Goal: Use online tool/utility: Utilize a website feature to perform a specific function

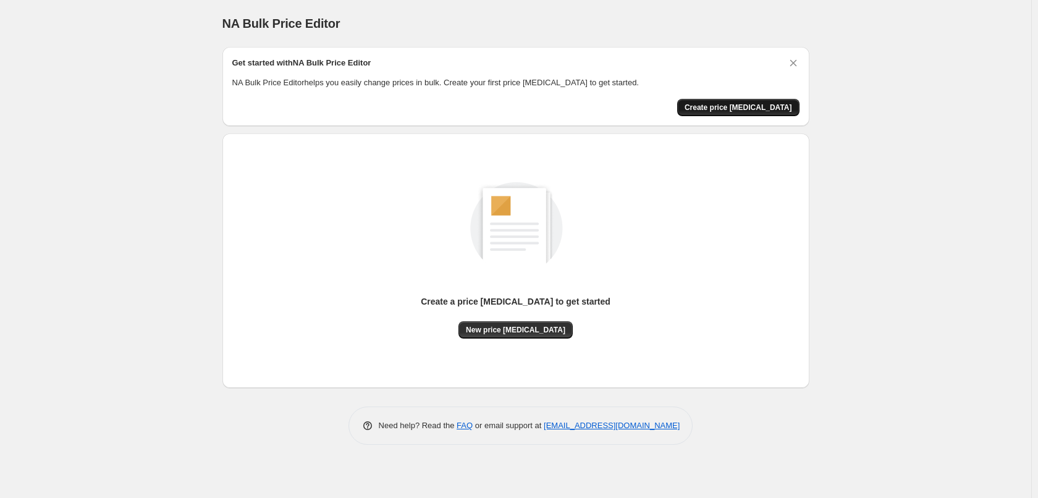
click at [751, 110] on span "Create price [MEDICAL_DATA]" at bounding box center [739, 108] width 108 height 10
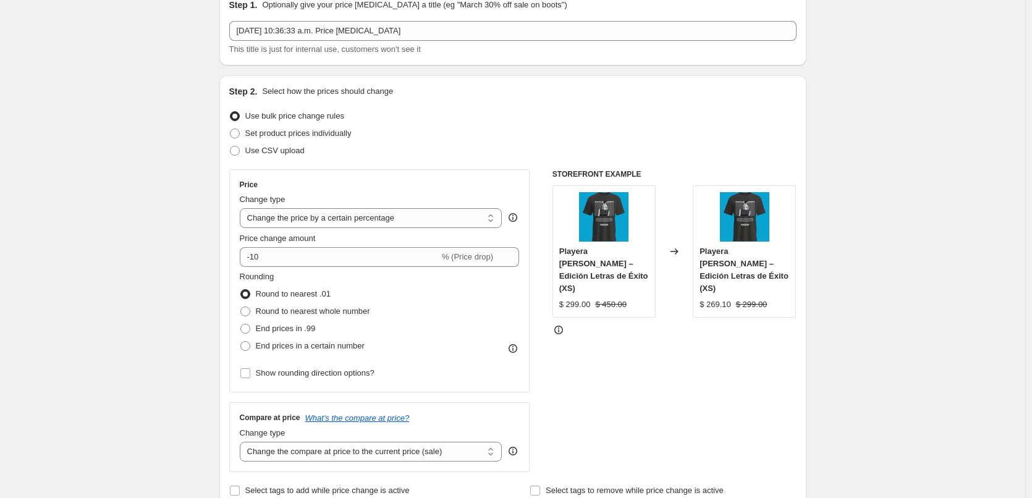
scroll to position [62, 0]
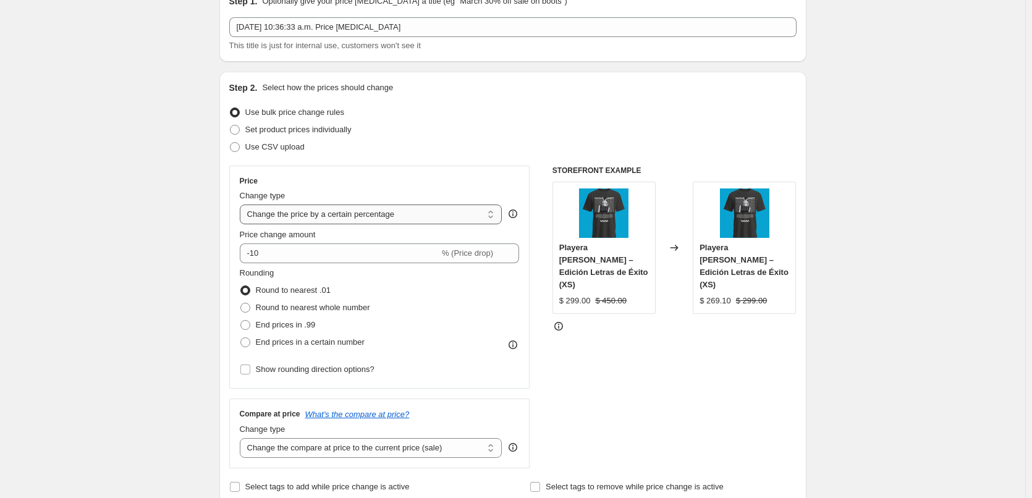
click at [321, 214] on select "Change the price to a certain amount Change the price by a certain amount Chang…" at bounding box center [371, 215] width 263 height 20
select select "to"
click at [242, 205] on select "Change the price to a certain amount Change the price by a certain amount Chang…" at bounding box center [371, 215] width 263 height 20
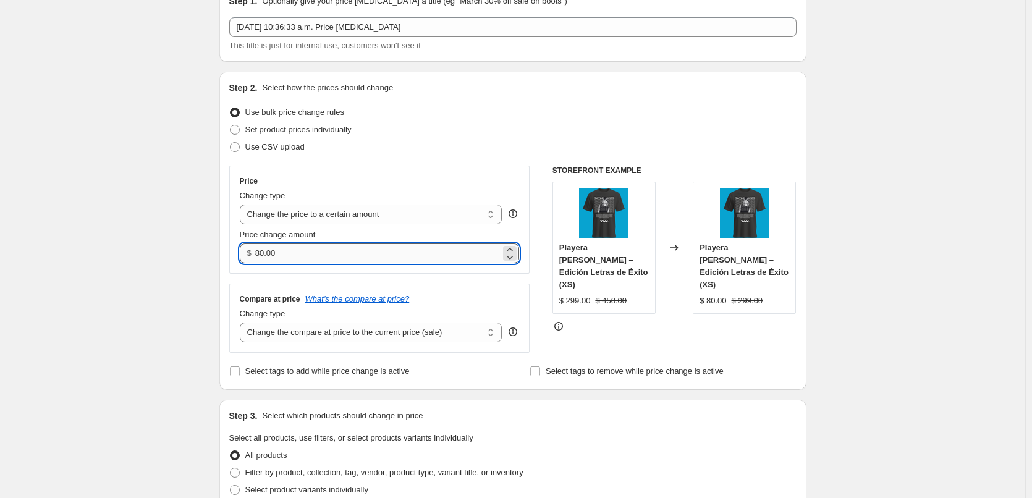
click at [263, 254] on input "80.00" at bounding box center [377, 253] width 245 height 20
type input "249.00"
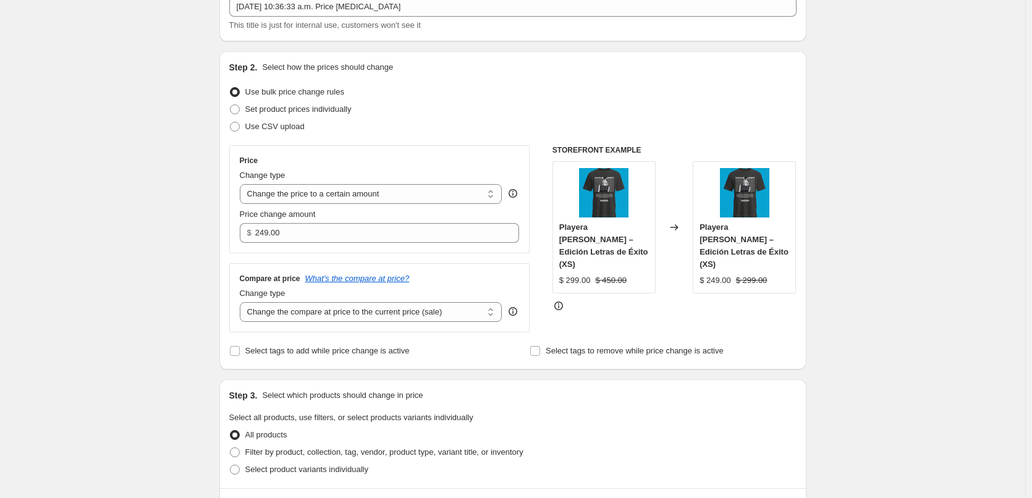
scroll to position [124, 0]
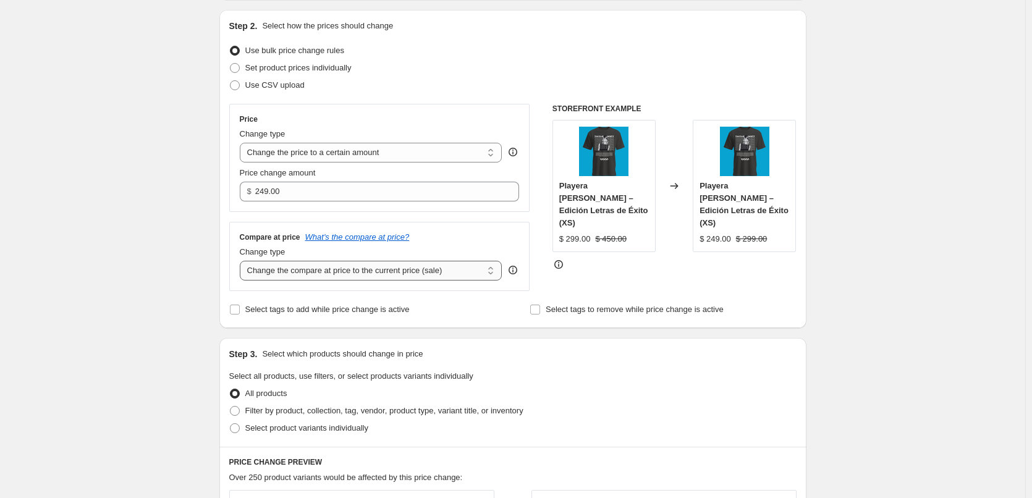
click at [335, 276] on select "Change the compare at price to the current price (sale) Change the compare at p…" at bounding box center [371, 271] width 263 height 20
click at [180, 271] on div "Create new price [MEDICAL_DATA]. This page is ready Create new price [MEDICAL_D…" at bounding box center [512, 446] width 1025 height 1140
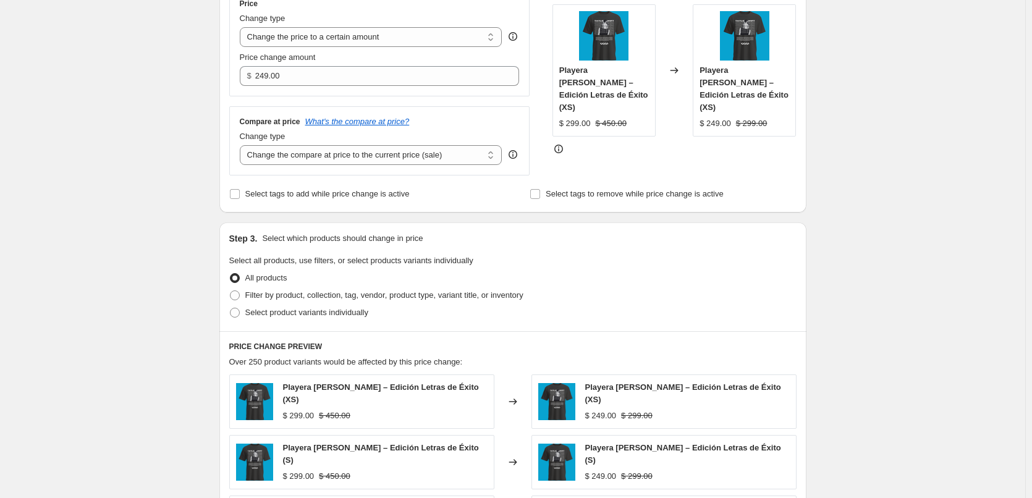
scroll to position [247, 0]
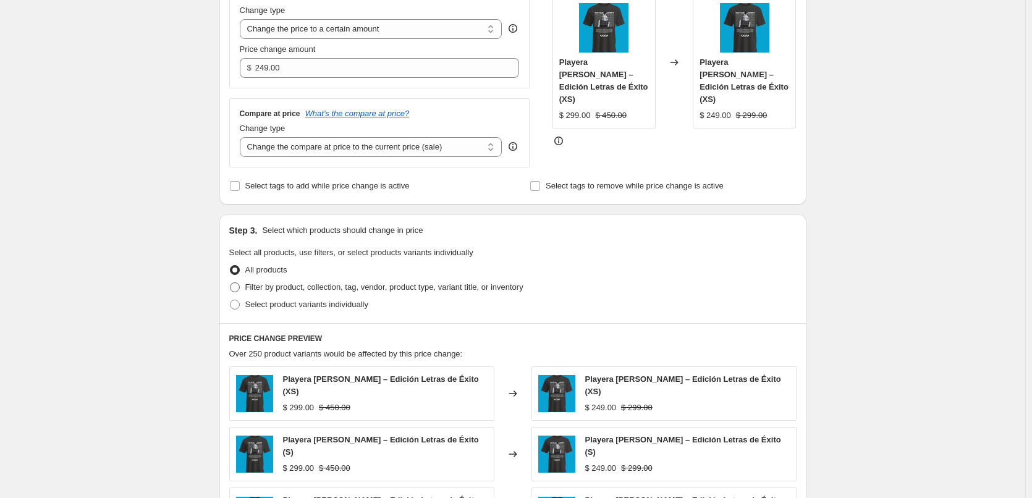
click at [329, 287] on span "Filter by product, collection, tag, vendor, product type, variant title, or inv…" at bounding box center [384, 286] width 278 height 9
click at [230, 283] on input "Filter by product, collection, tag, vendor, product type, variant title, or inv…" at bounding box center [230, 282] width 1 height 1
radio input "true"
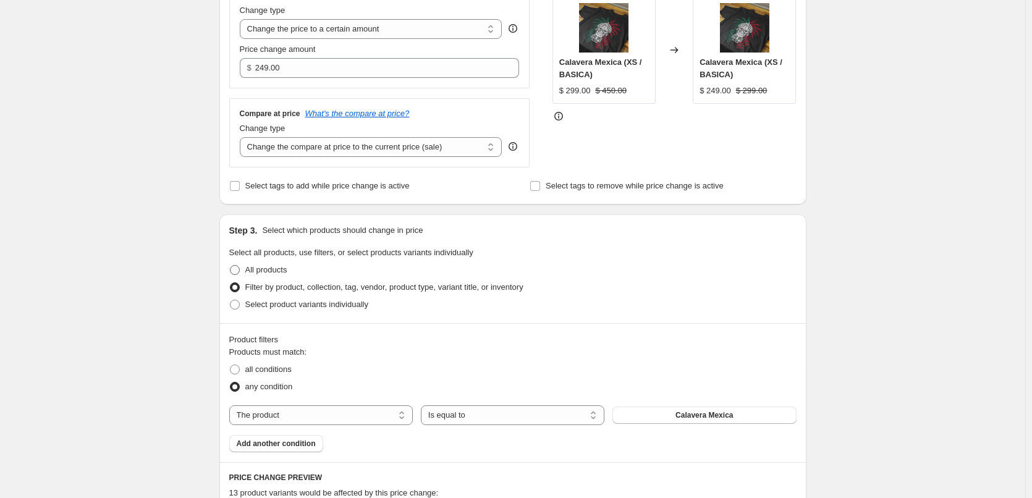
click at [270, 269] on span "All products" at bounding box center [266, 269] width 42 height 9
click at [230, 266] on input "All products" at bounding box center [230, 265] width 1 height 1
radio input "true"
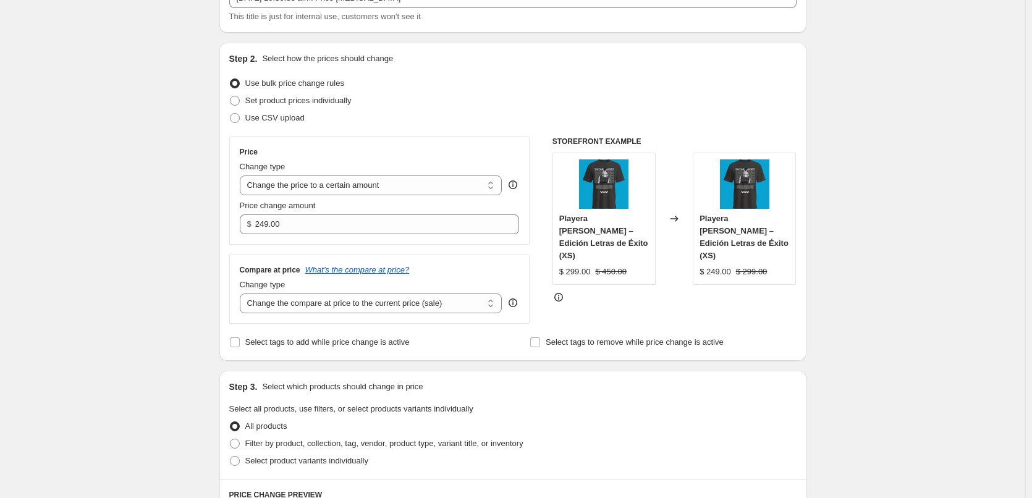
scroll to position [62, 0]
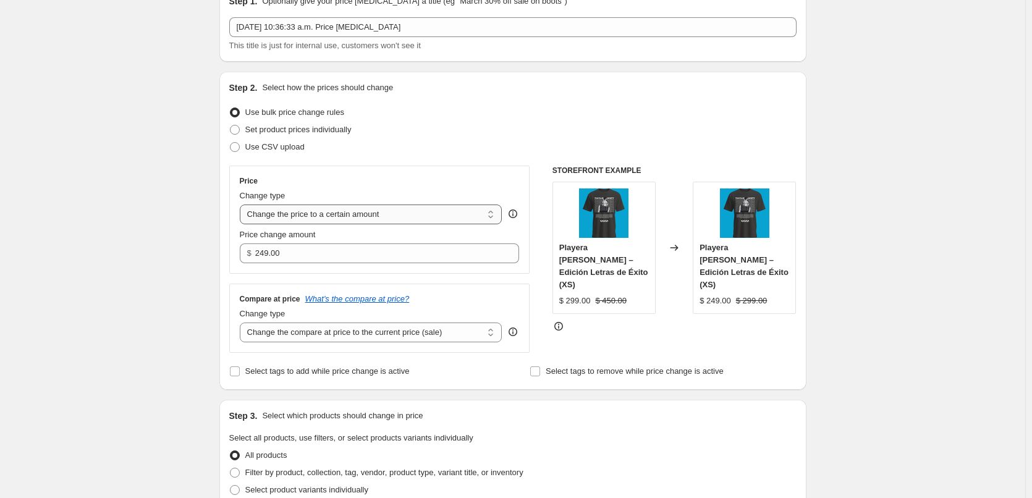
click at [273, 214] on select "Change the price to a certain amount Change the price by a certain amount Chang…" at bounding box center [371, 215] width 263 height 20
select select "by"
click at [242, 205] on select "Change the price to a certain amount Change the price by a certain amount Chang…" at bounding box center [371, 215] width 263 height 20
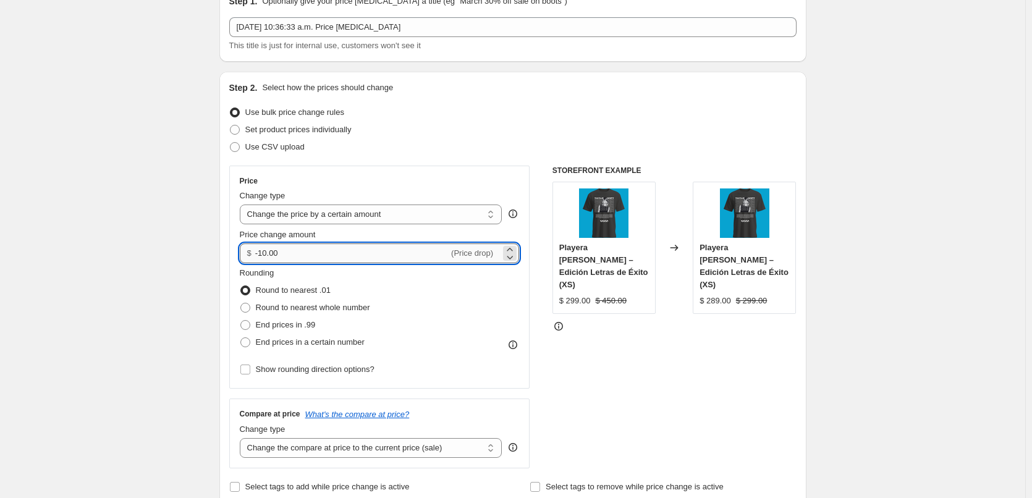
click at [265, 251] on input "-10.00" at bounding box center [351, 253] width 193 height 20
type input "-50.00"
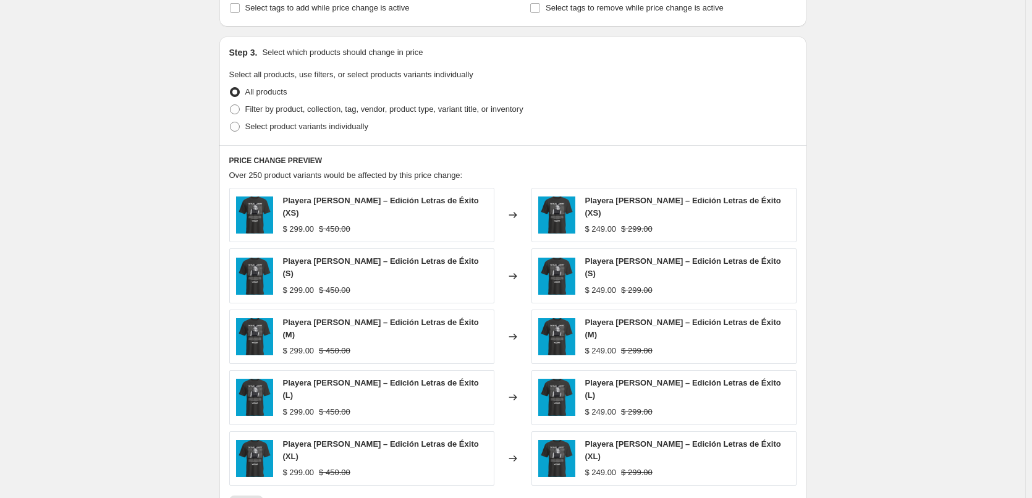
scroll to position [556, 0]
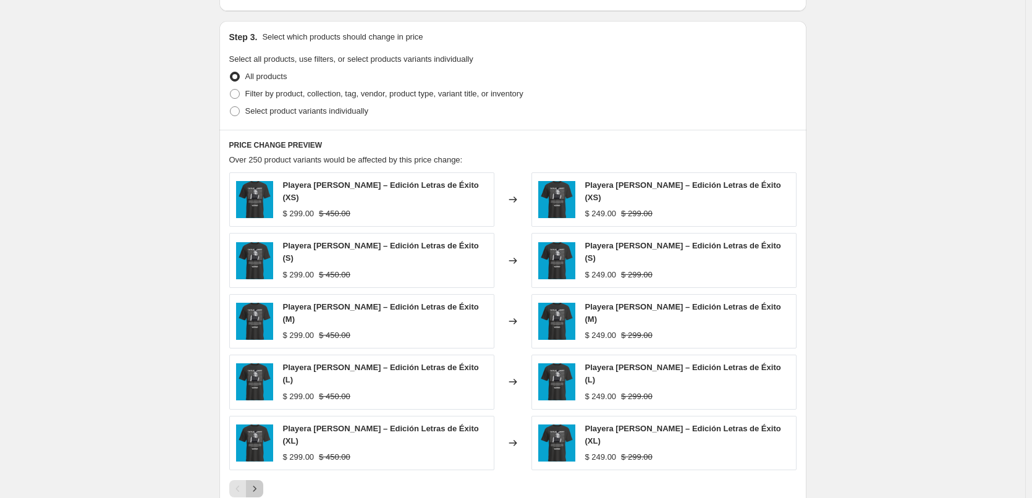
click at [256, 483] on icon "Next" at bounding box center [254, 489] width 12 height 12
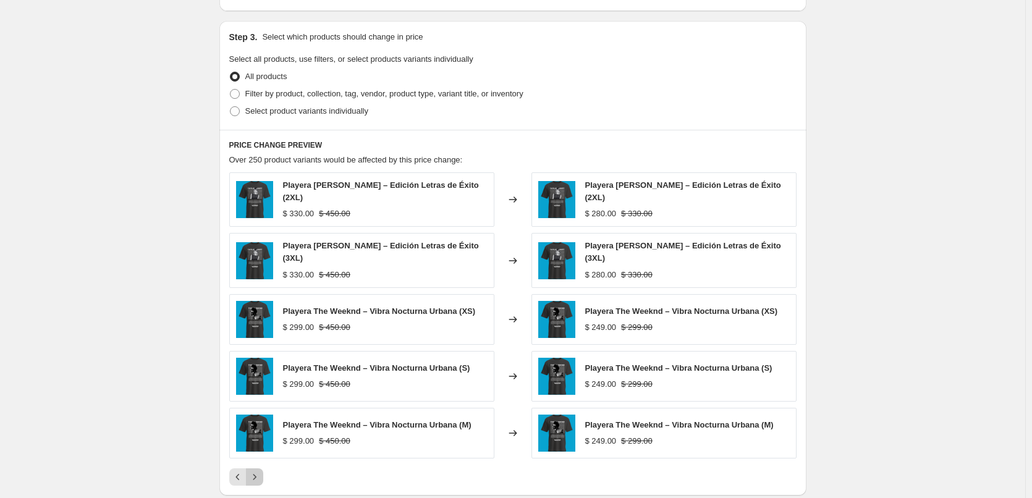
click at [255, 473] on icon "Next" at bounding box center [254, 477] width 12 height 12
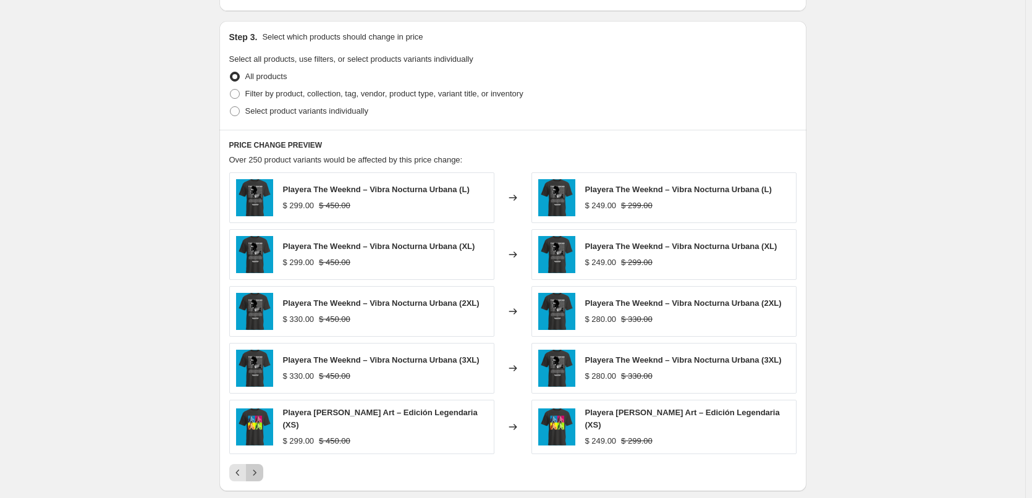
click at [255, 473] on icon "Next" at bounding box center [254, 473] width 12 height 12
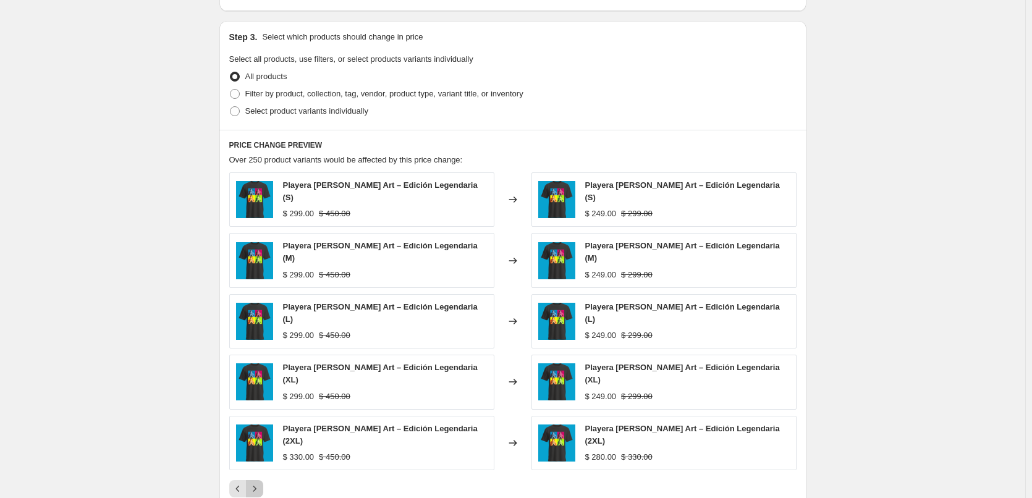
click at [255, 483] on icon "Next" at bounding box center [254, 489] width 12 height 12
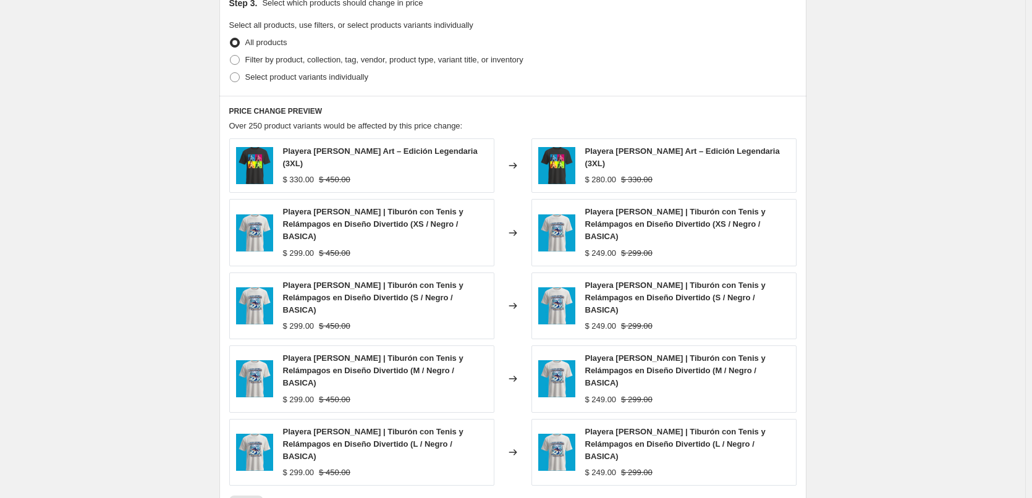
scroll to position [803, 0]
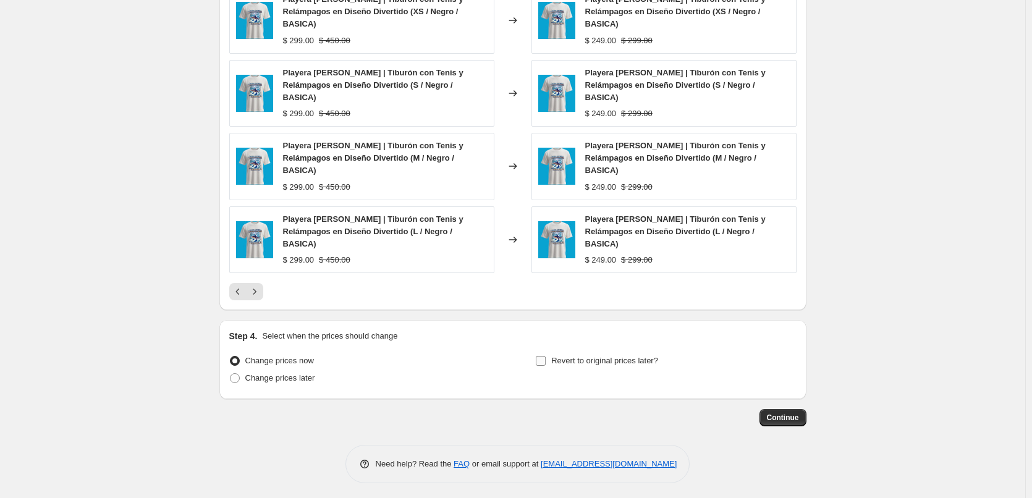
click at [557, 356] on span "Revert to original prices later?" at bounding box center [604, 360] width 107 height 9
click at [546, 356] on input "Revert to original prices later?" at bounding box center [541, 361] width 10 height 10
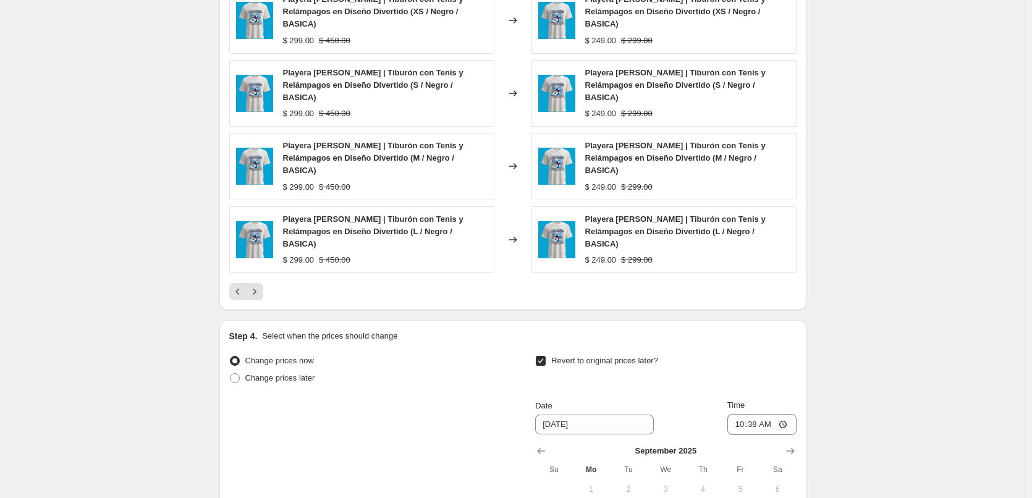
click at [557, 356] on span "Revert to original prices later?" at bounding box center [604, 360] width 107 height 9
click at [546, 356] on input "Revert to original prices later?" at bounding box center [541, 361] width 10 height 10
checkbox input "false"
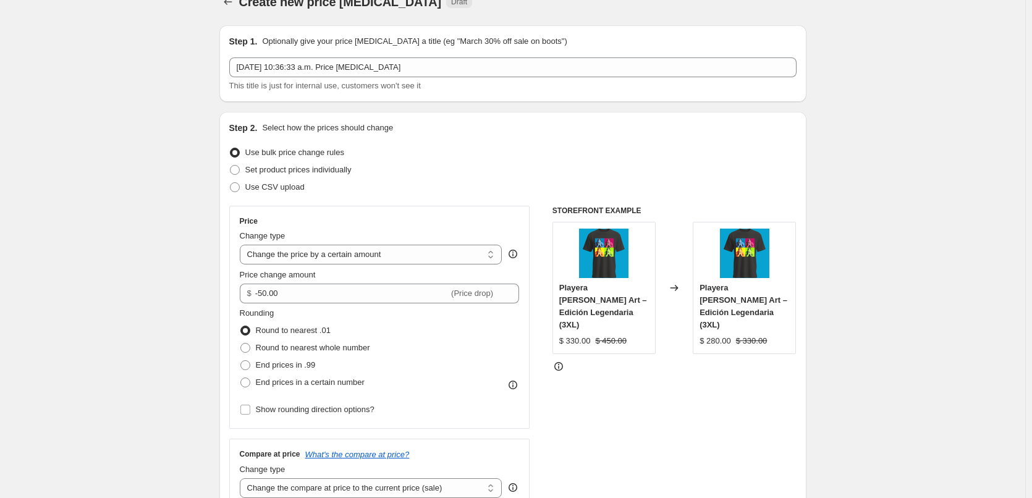
scroll to position [0, 0]
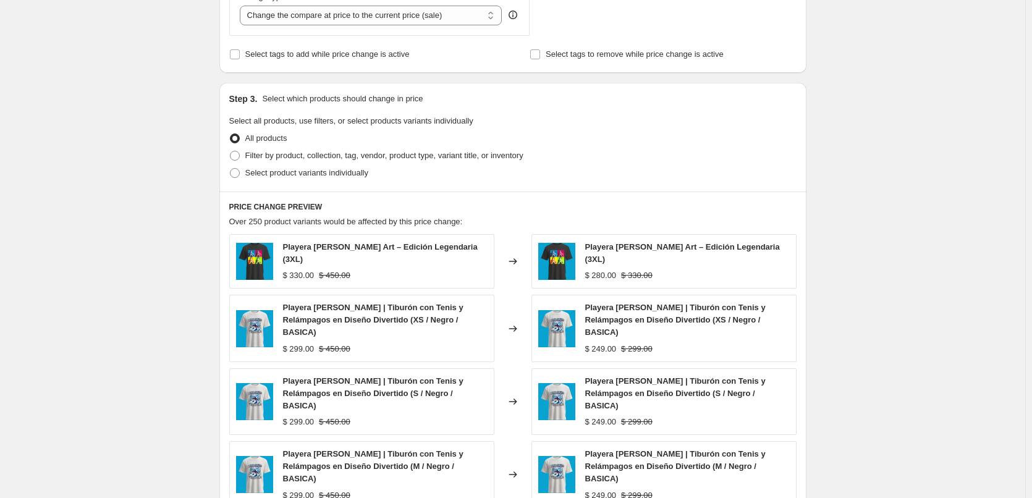
scroll to position [803, 0]
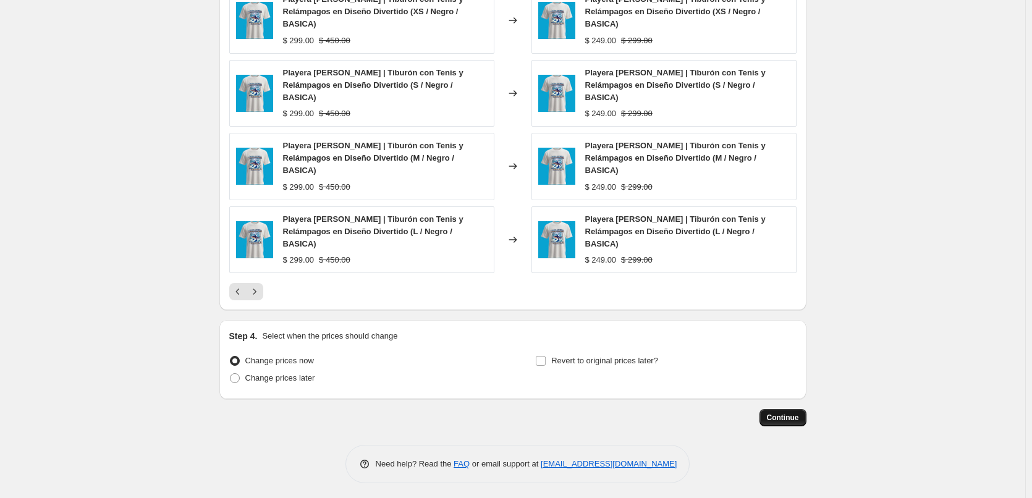
click at [790, 415] on span "Continue" at bounding box center [783, 418] width 32 height 10
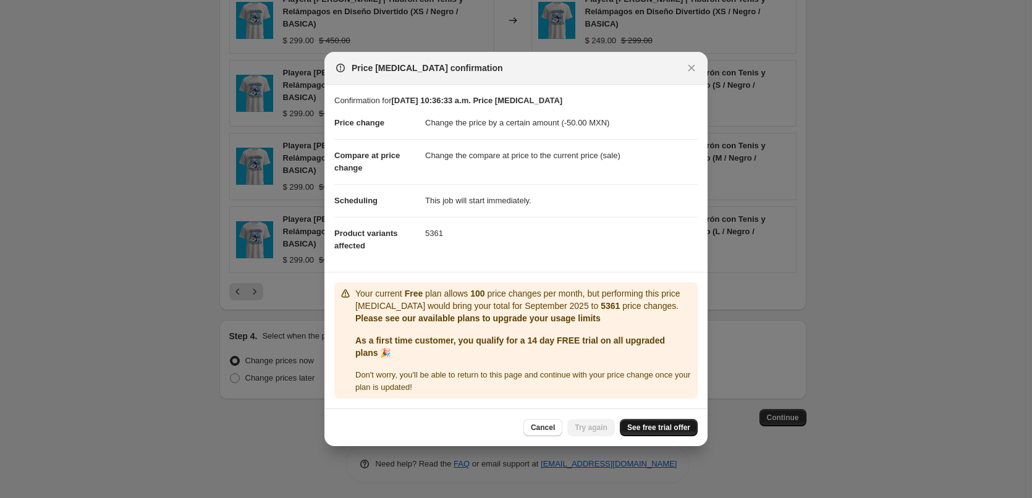
click at [646, 433] on span "See free trial offer" at bounding box center [658, 428] width 63 height 10
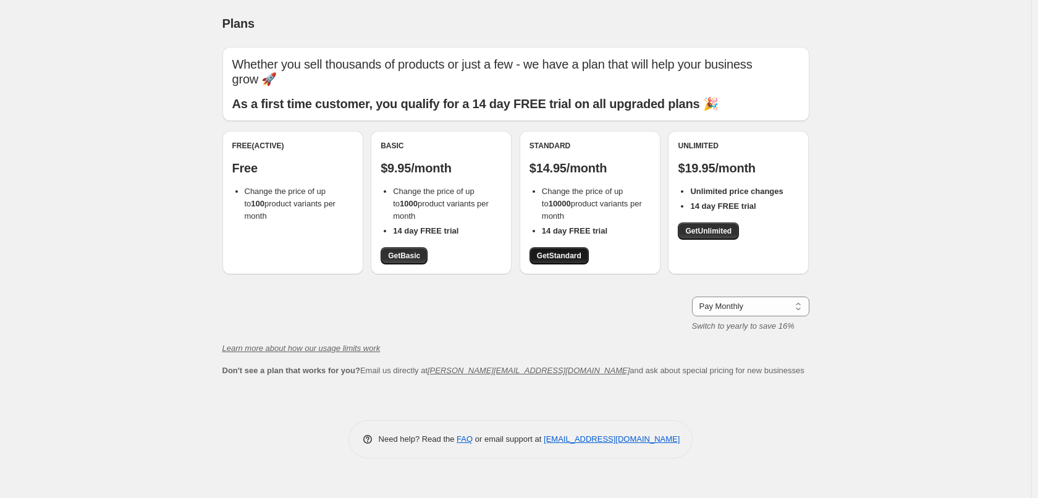
click at [570, 251] on link "Get Standard" at bounding box center [559, 255] width 59 height 17
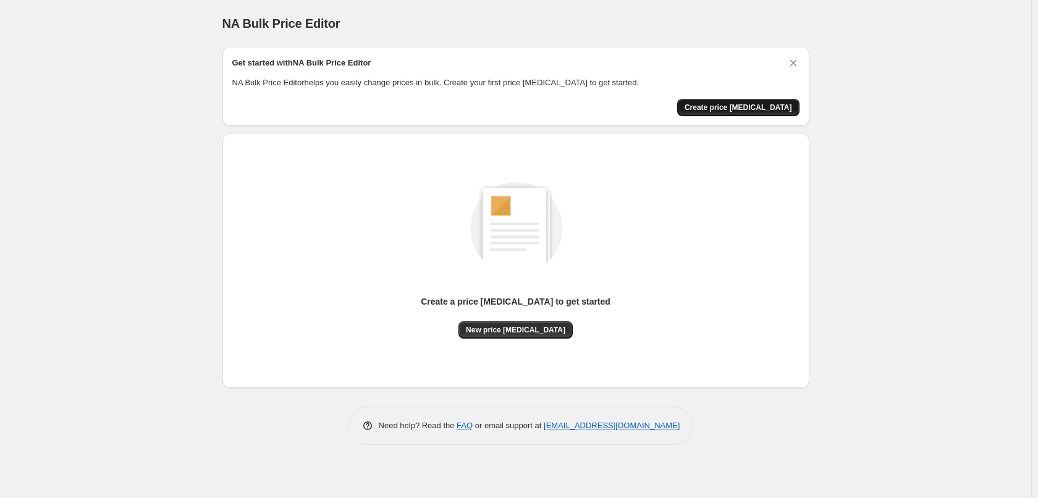
click at [712, 108] on span "Create price [MEDICAL_DATA]" at bounding box center [739, 108] width 108 height 10
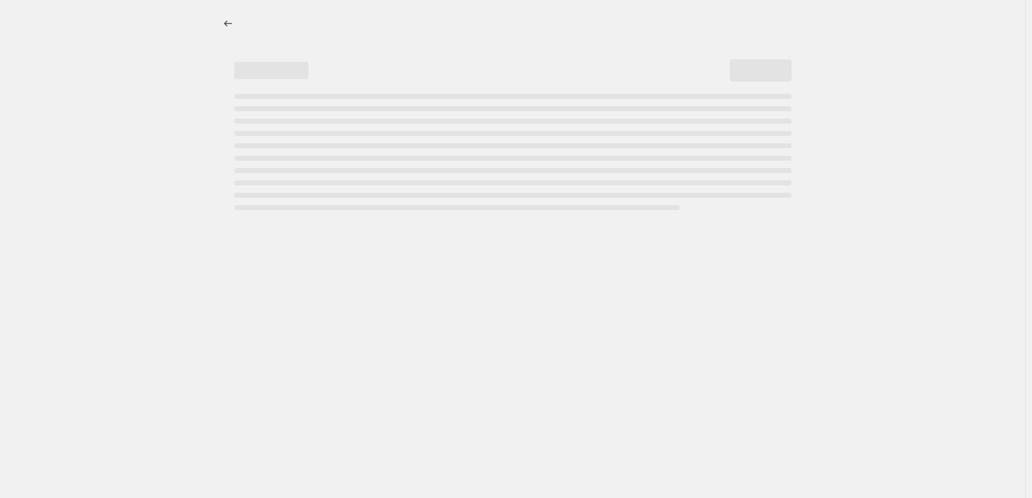
select select "percentage"
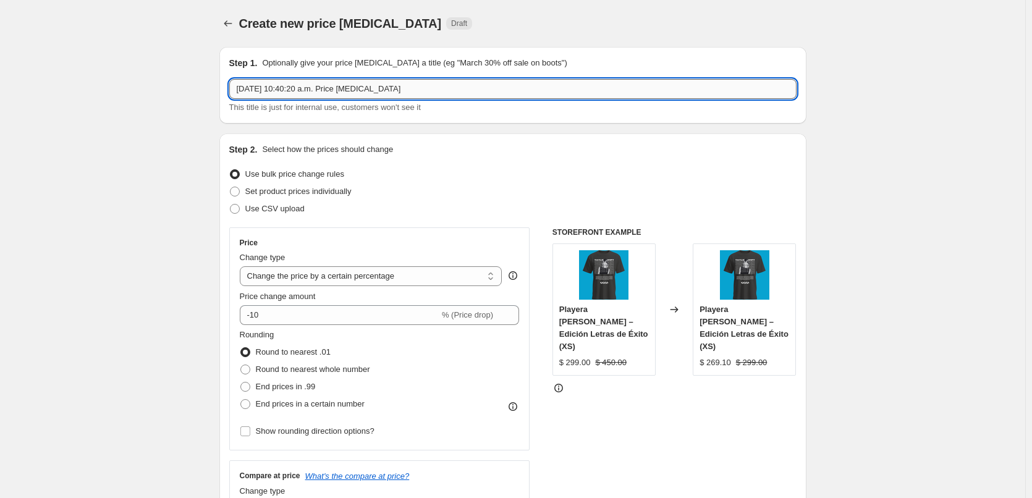
click at [309, 87] on input "[DATE] 10:40:20 a.m. Price [MEDICAL_DATA]" at bounding box center [512, 89] width 567 height 20
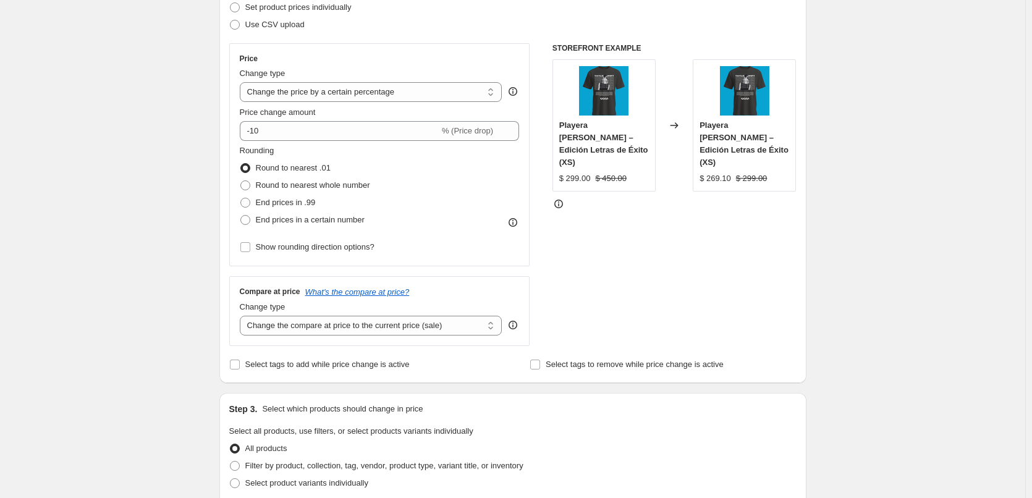
scroll to position [185, 0]
type input "Descuento 50 pesos playeras"
click at [366, 90] on select "Change the price to a certain amount Change the price by a certain amount Chang…" at bounding box center [371, 91] width 263 height 20
select select "by"
click at [242, 81] on select "Change the price to a certain amount Change the price by a certain amount Chang…" at bounding box center [371, 91] width 263 height 20
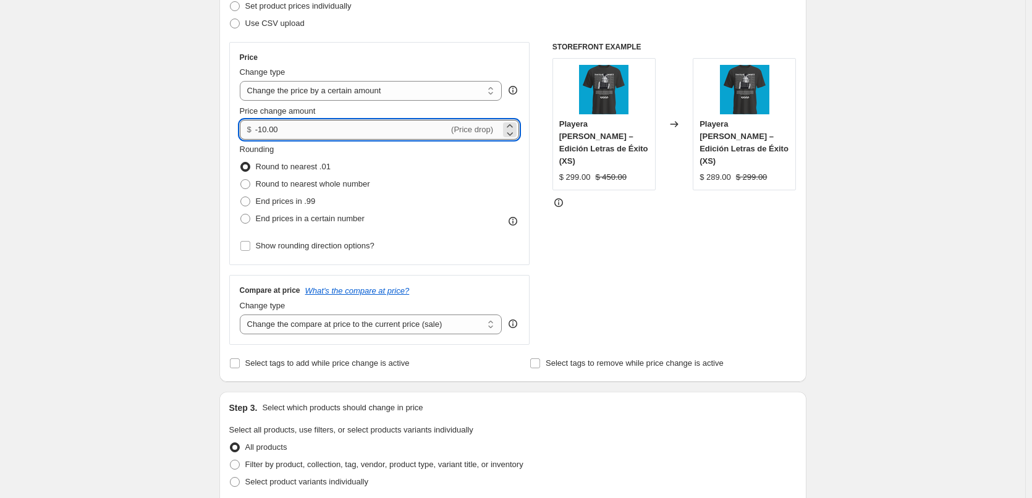
click at [266, 130] on input "-10.00" at bounding box center [351, 130] width 193 height 20
type input "-50.00"
click at [171, 166] on div "Create new price change job. This page is ready Create new price change job Dra…" at bounding box center [512, 442] width 1025 height 1255
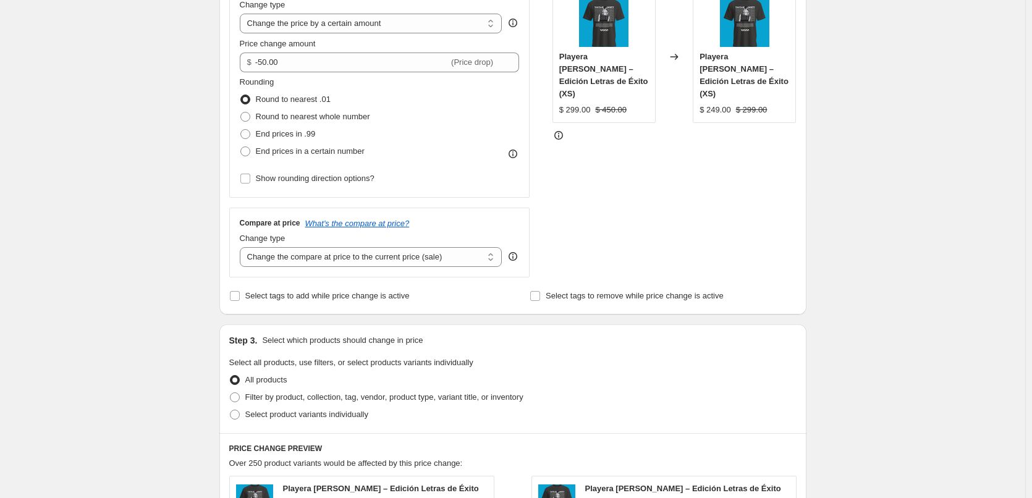
scroll to position [247, 0]
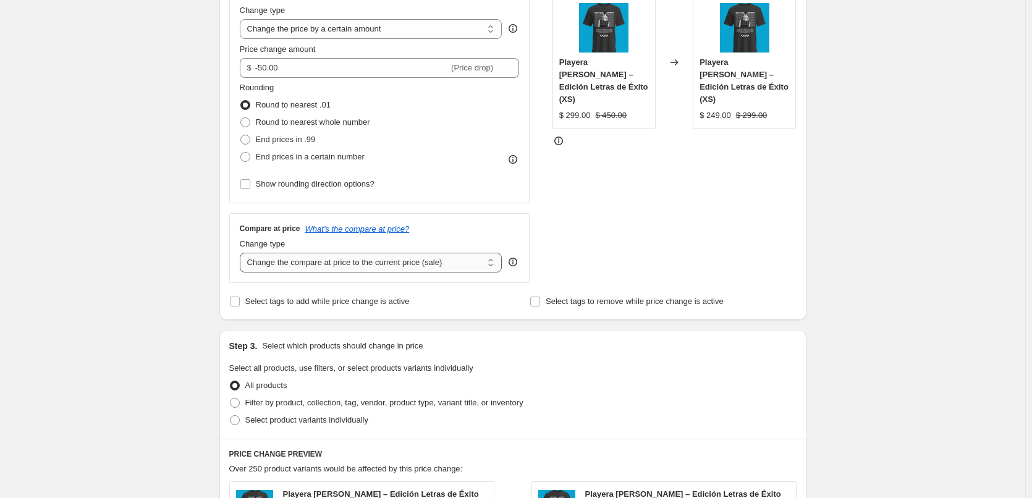
click at [396, 261] on select "Change the compare at price to the current price (sale) Change the compare at p…" at bounding box center [371, 263] width 263 height 20
select select "no_change"
click at [242, 253] on select "Change the compare at price to the current price (sale) Change the compare at p…" at bounding box center [371, 263] width 263 height 20
click at [490, 263] on select "Change the compare at price to the current price (sale) Change the compare at p…" at bounding box center [371, 263] width 263 height 20
drag, startPoint x: 490, startPoint y: 263, endPoint x: 524, endPoint y: 276, distance: 36.6
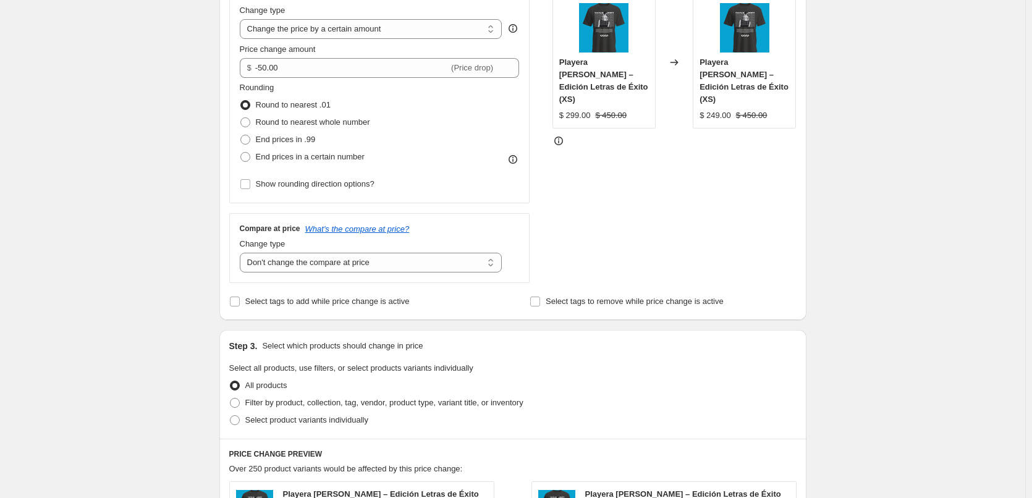
click at [490, 263] on select "Change the compare at price to the current price (sale) Change the compare at p…" at bounding box center [371, 263] width 263 height 20
click at [874, 242] on div "Create new price change job. This page is ready Create new price change job Dra…" at bounding box center [512, 380] width 1025 height 1255
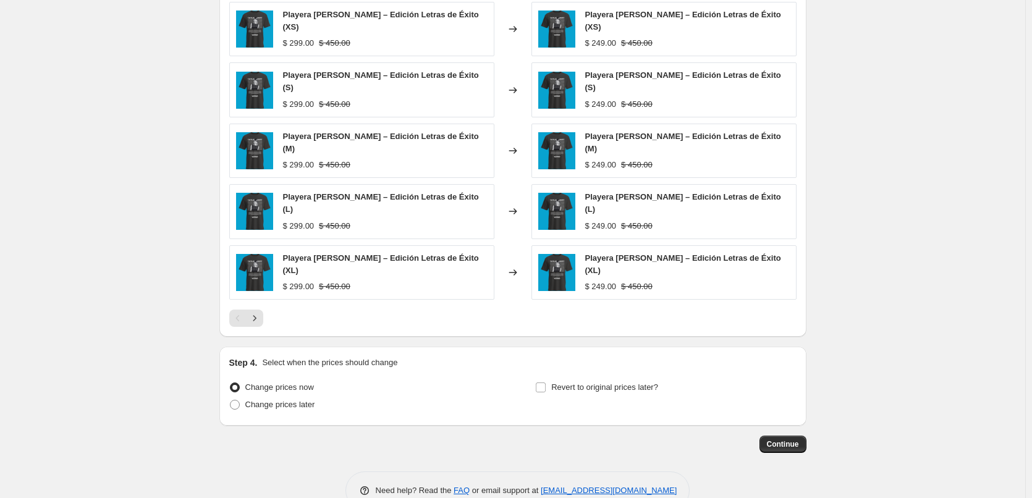
scroll to position [737, 0]
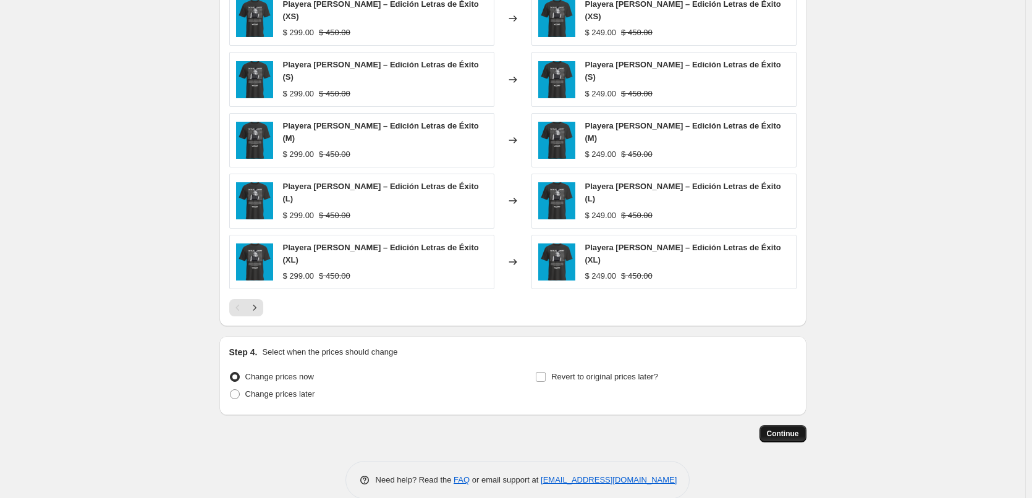
click at [782, 429] on span "Continue" at bounding box center [783, 434] width 32 height 10
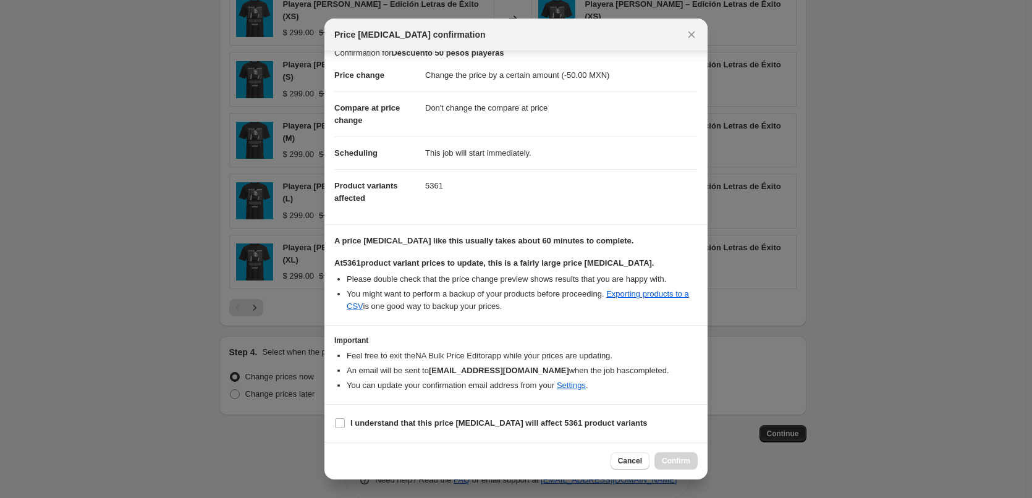
scroll to position [27, 0]
click at [423, 425] on b "I understand that this price [MEDICAL_DATA] will affect 5361 product variants" at bounding box center [498, 422] width 297 height 9
click at [345, 425] on input "I understand that this price [MEDICAL_DATA] will affect 5361 product variants" at bounding box center [340, 423] width 10 height 10
checkbox input "true"
click at [674, 460] on span "Confirm" at bounding box center [676, 461] width 28 height 10
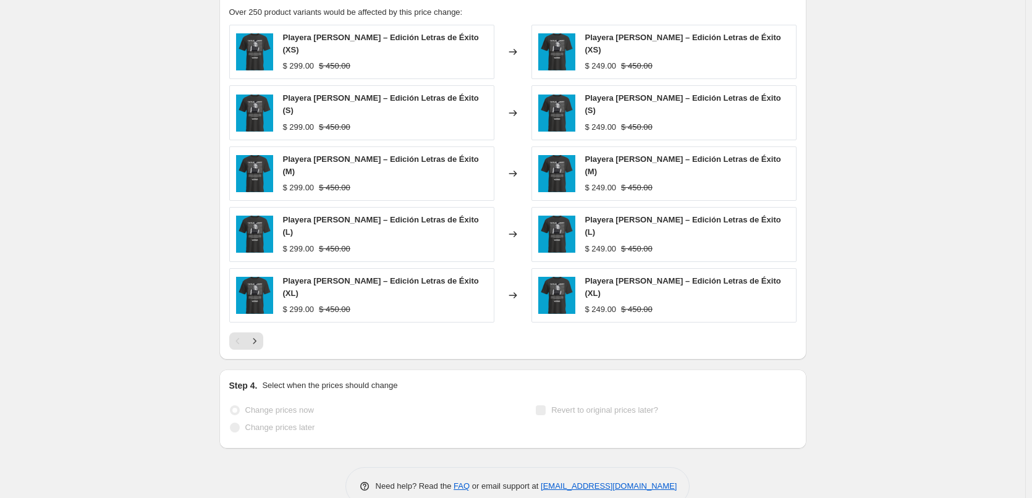
scroll to position [799, 0]
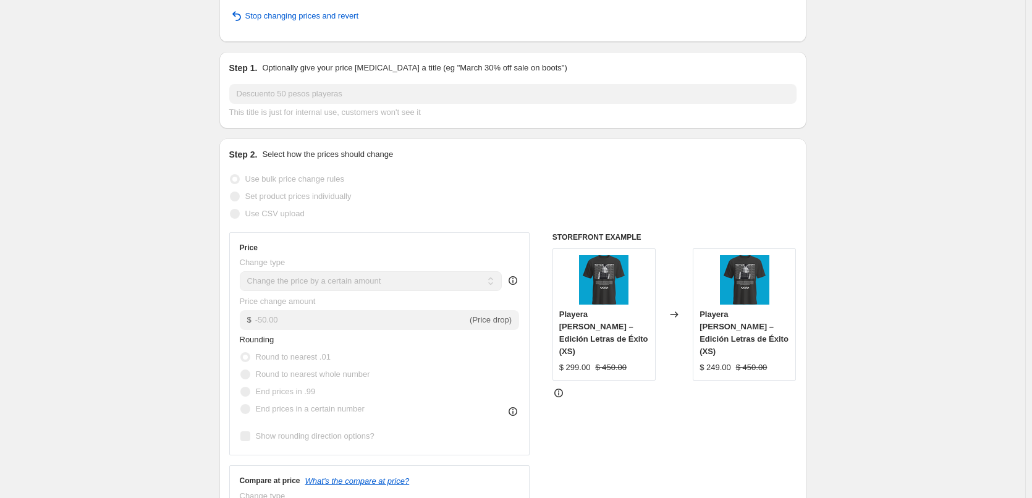
scroll to position [0, 0]
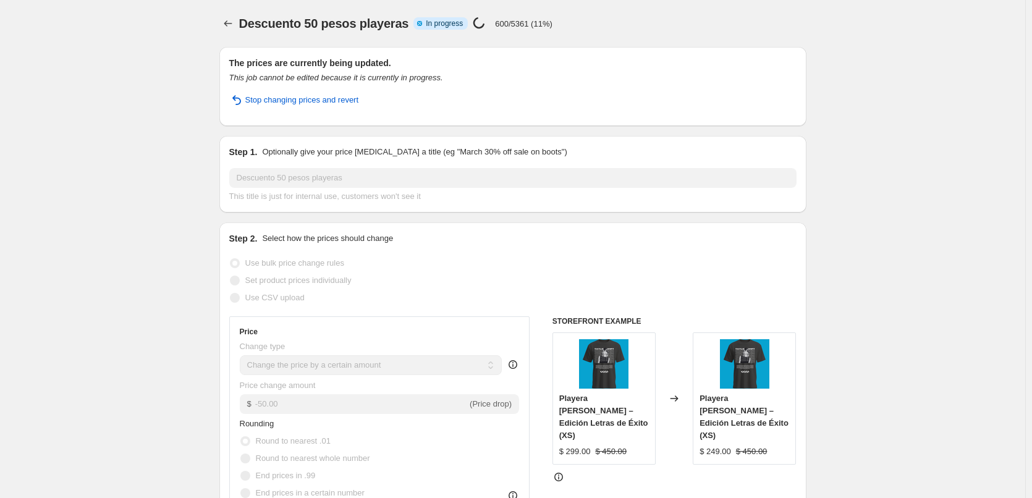
drag, startPoint x: 185, startPoint y: 151, endPoint x: 208, endPoint y: 136, distance: 28.1
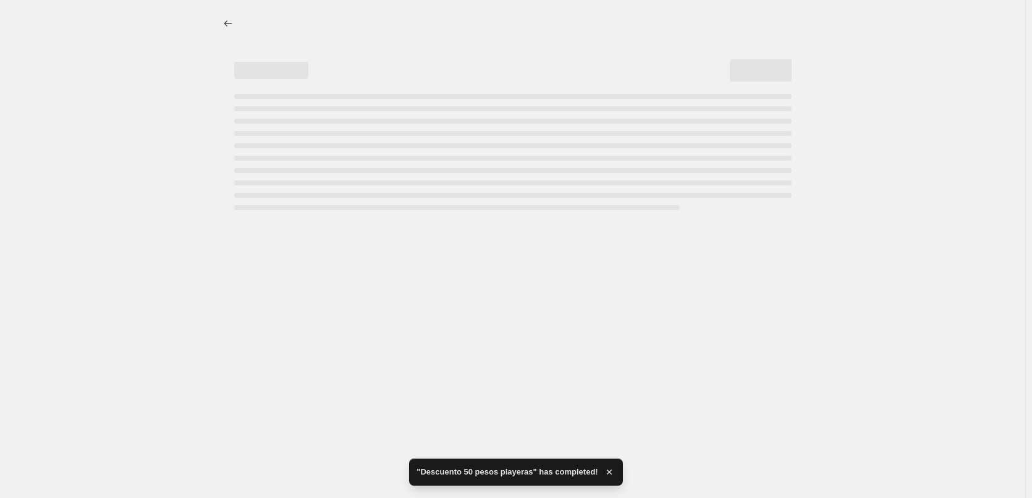
select select "by"
select select "no_change"
